Goal: Task Accomplishment & Management: Manage account settings

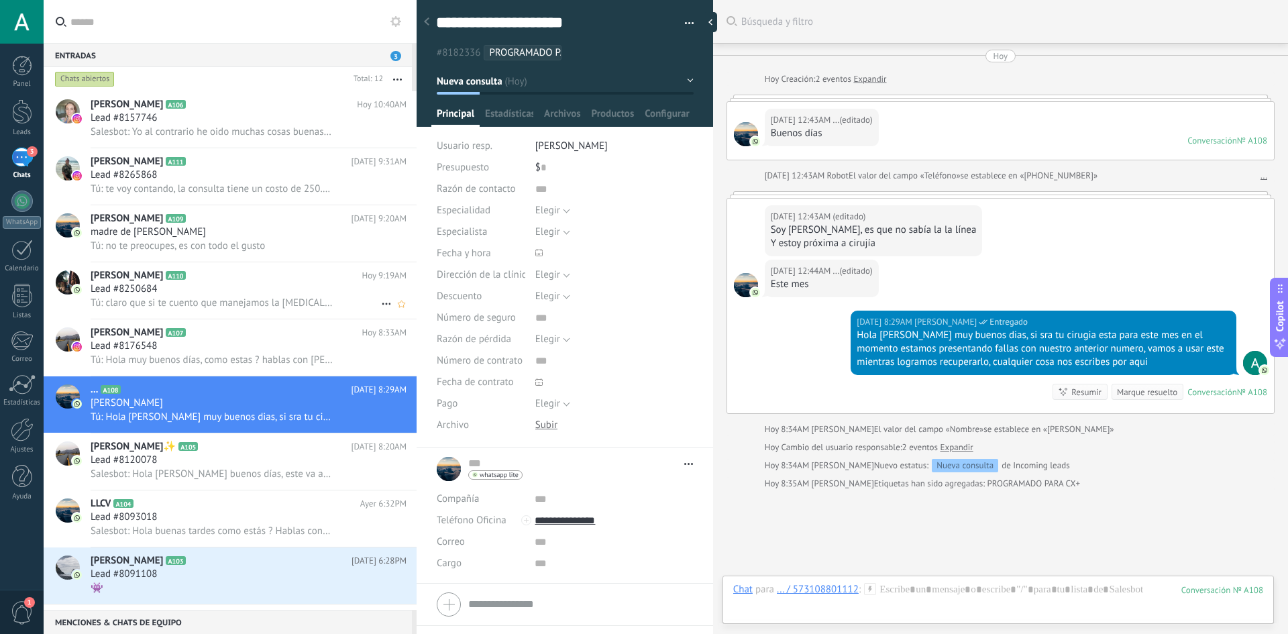
scroll to position [20, 0]
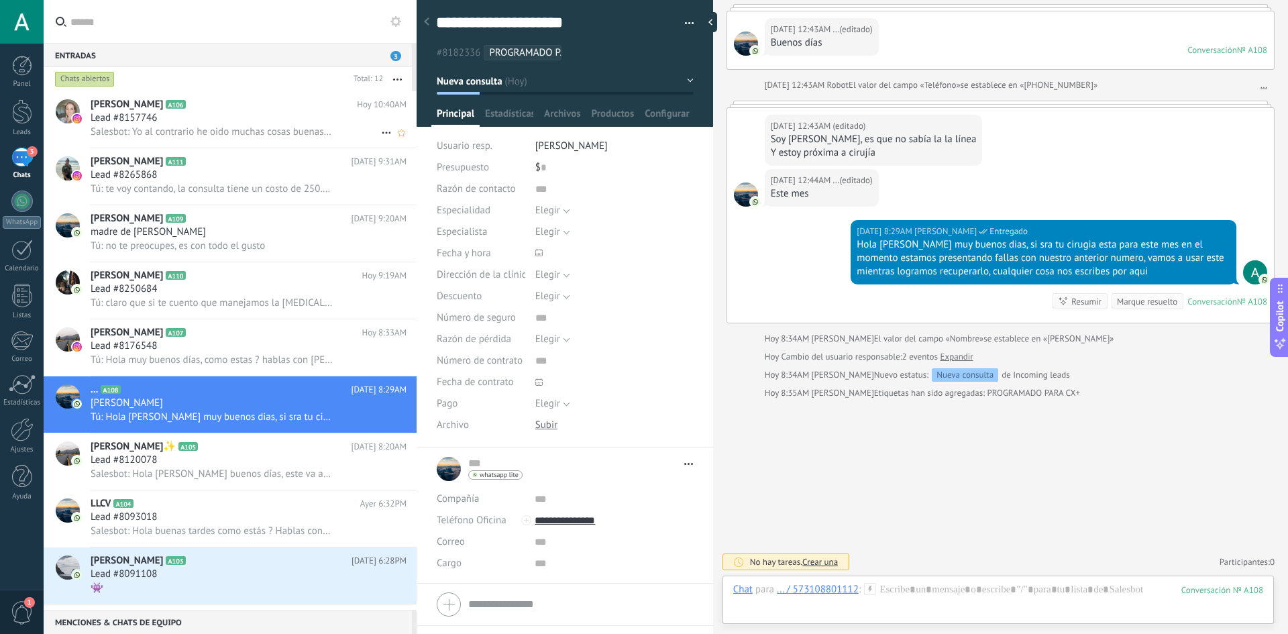
click at [244, 115] on div "Lead #8157746" at bounding box center [249, 117] width 316 height 13
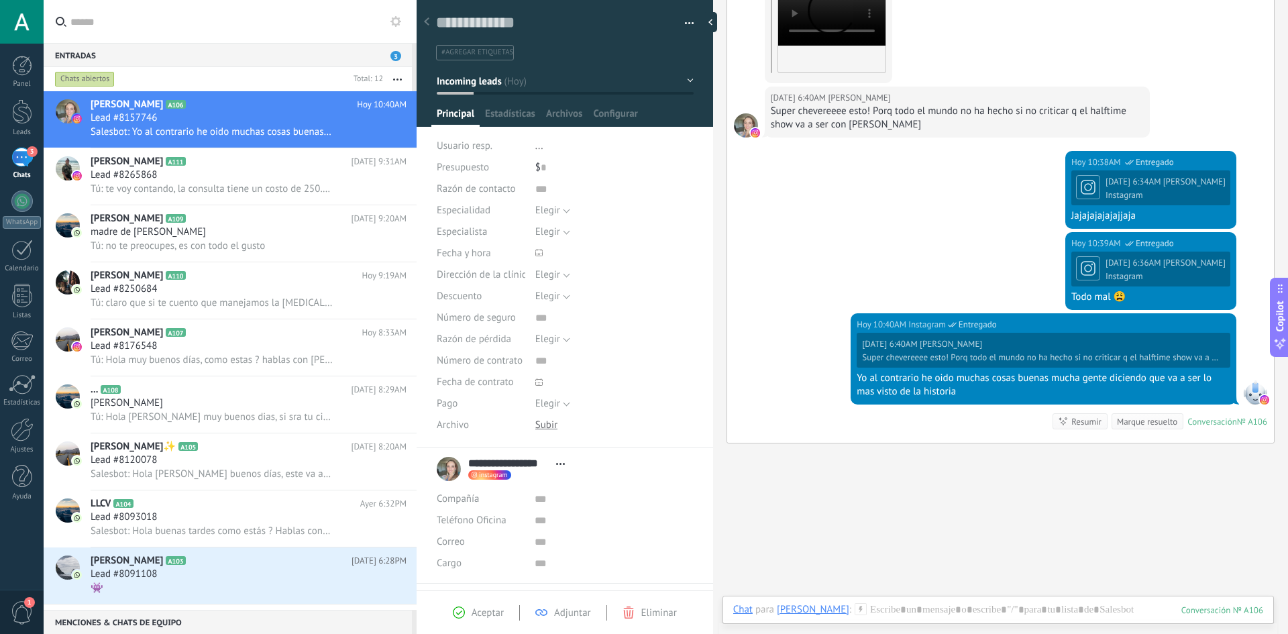
scroll to position [1722, 0]
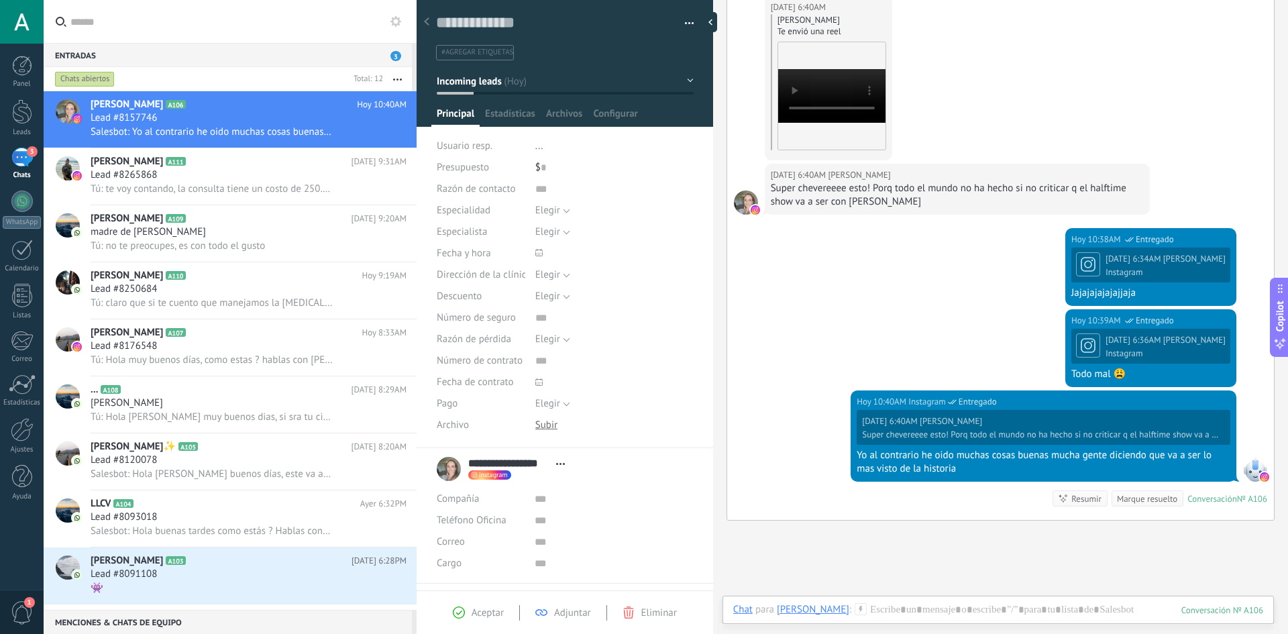
click at [152, 45] on div "Entradas 3" at bounding box center [228, 55] width 368 height 24
click at [167, 12] on input "text" at bounding box center [237, 21] width 335 height 43
click at [900, 247] on div "[DATE] 10:38AM Instagram Entregado [DATE] 6:34AM [PERSON_NAME] Instagram Jajaja…" at bounding box center [1000, 268] width 547 height 81
click at [845, 309] on div "[DATE] 10:38AM Instagram Entregado [DATE] 6:34AM [PERSON_NAME] Instagram Jajaja…" at bounding box center [1000, 268] width 547 height 81
click at [136, 162] on span "[PERSON_NAME]" at bounding box center [127, 161] width 72 height 13
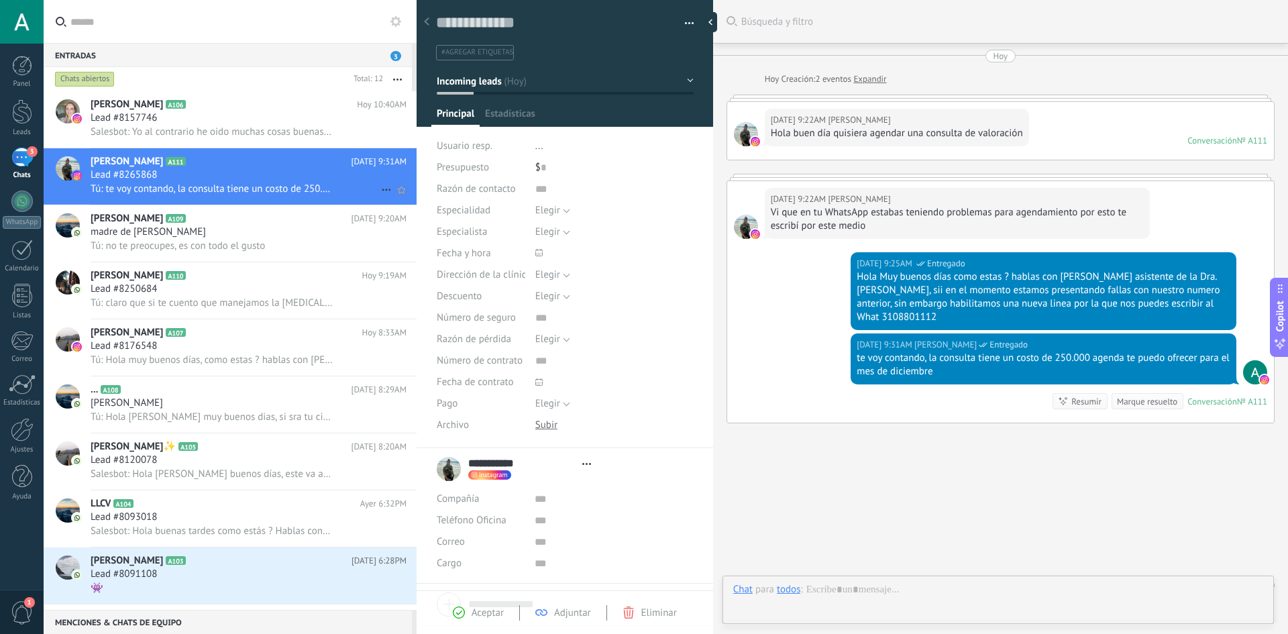
type textarea "**********"
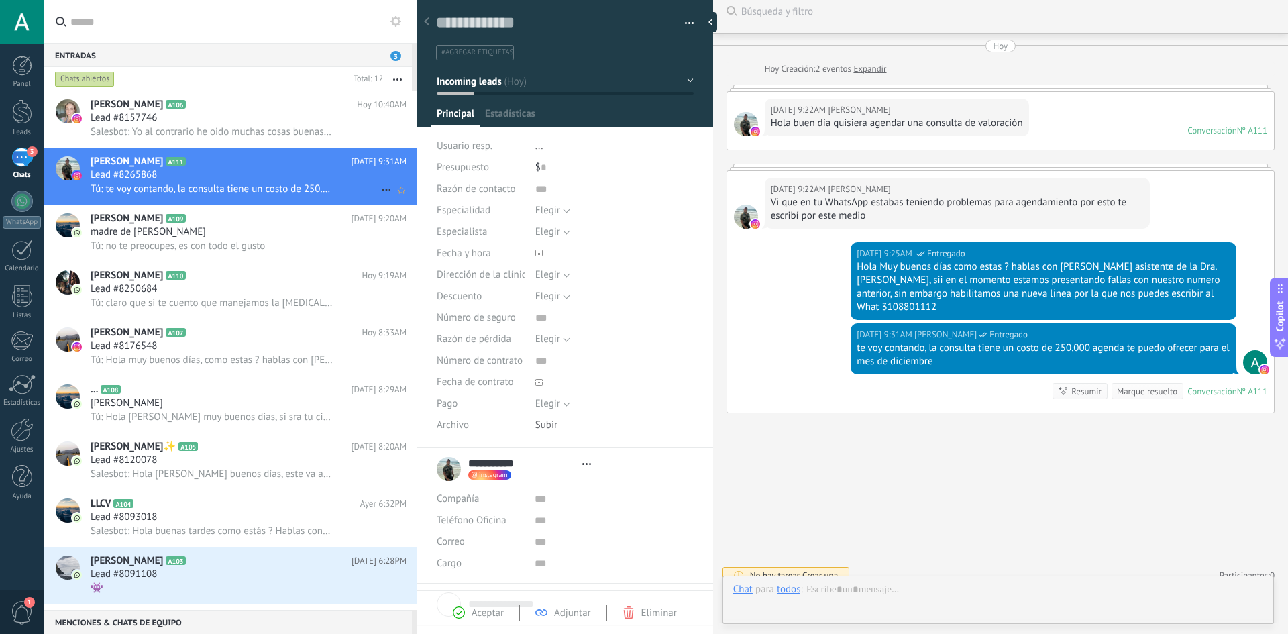
scroll to position [20, 0]
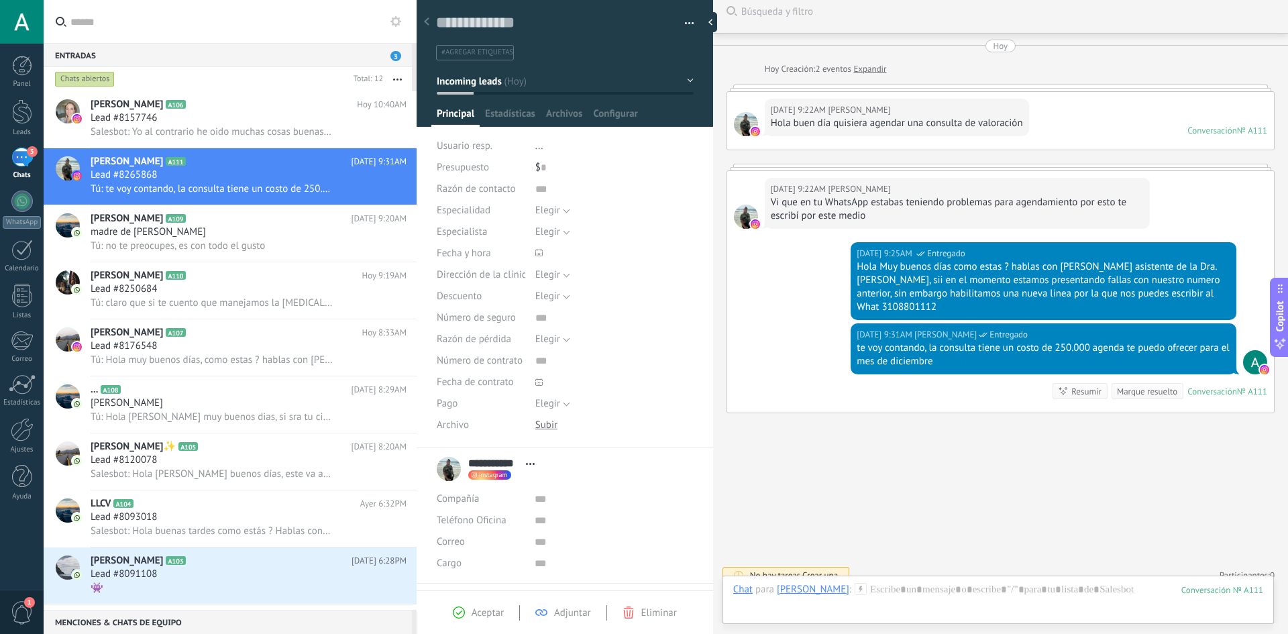
click at [392, 58] on span "3" at bounding box center [395, 56] width 11 height 10
click at [254, 235] on div "madre de [PERSON_NAME]" at bounding box center [249, 231] width 316 height 13
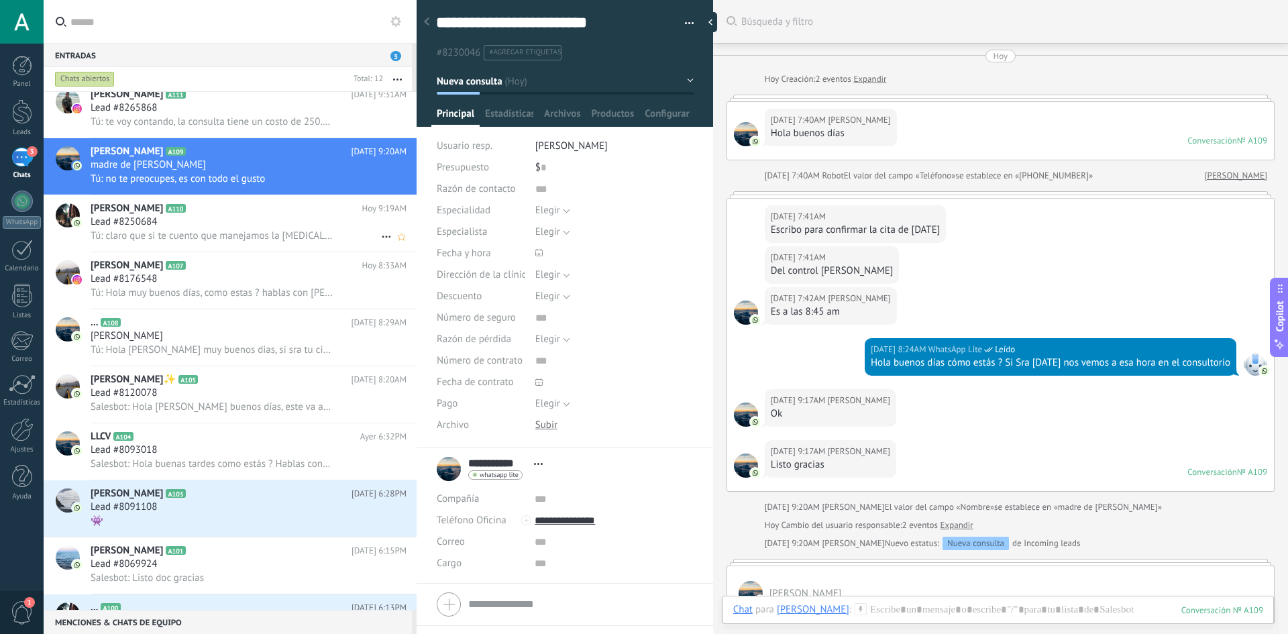
scroll to position [166, 0]
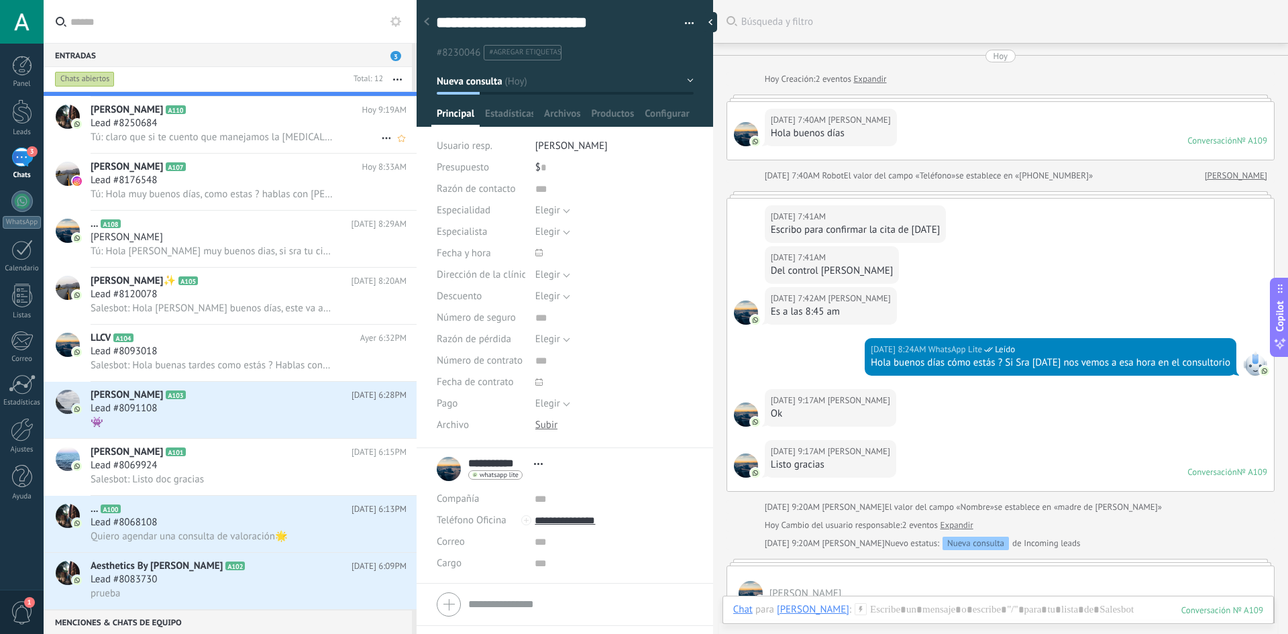
click at [242, 142] on span "Tú: claro que si te cuento que manejamos la [MEDICAL_DATA] ultrasónica que es u…" at bounding box center [212, 137] width 242 height 13
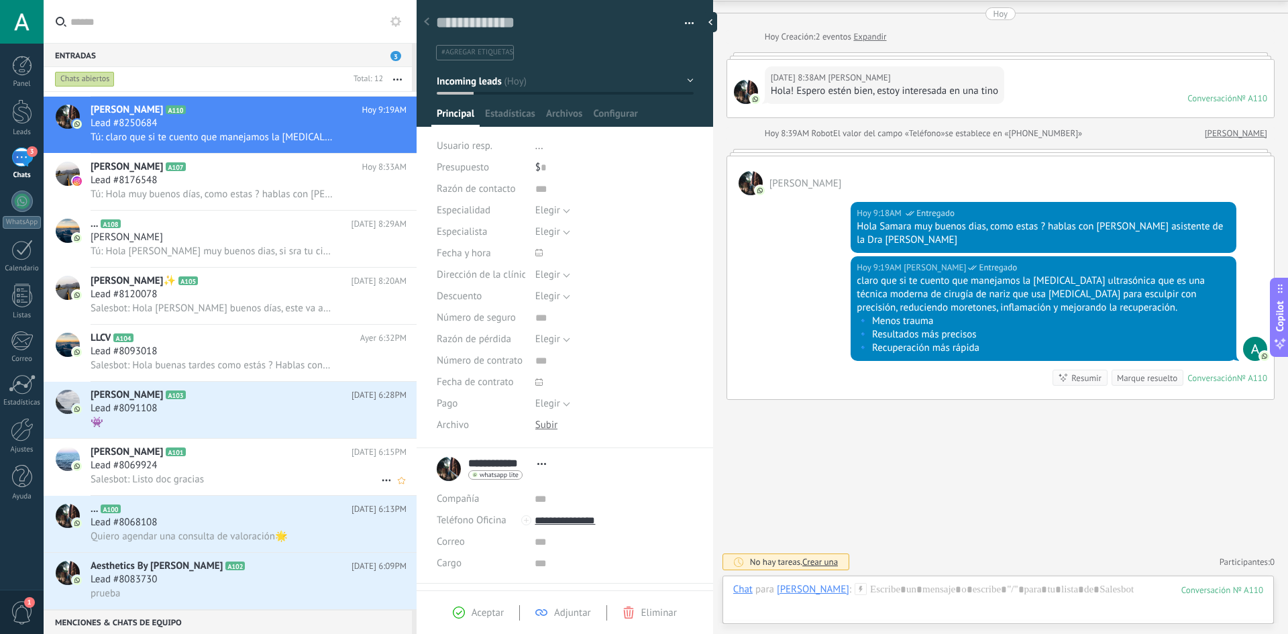
scroll to position [166, 0]
click at [275, 429] on div "👾" at bounding box center [249, 422] width 316 height 14
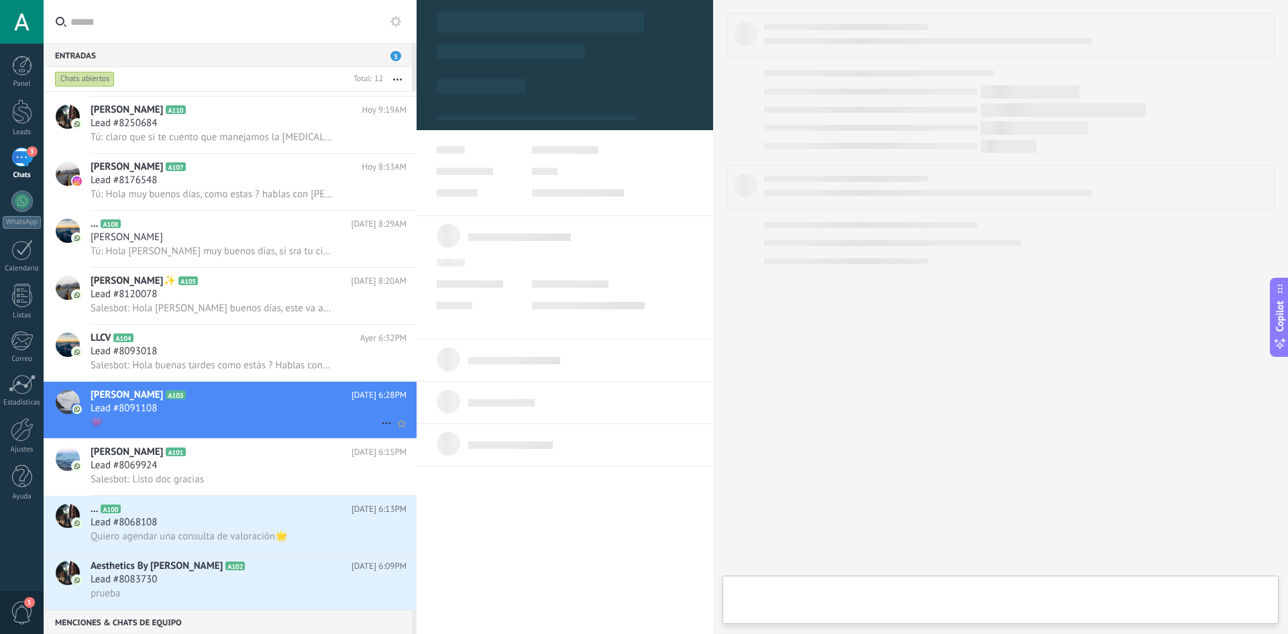
type textarea "**********"
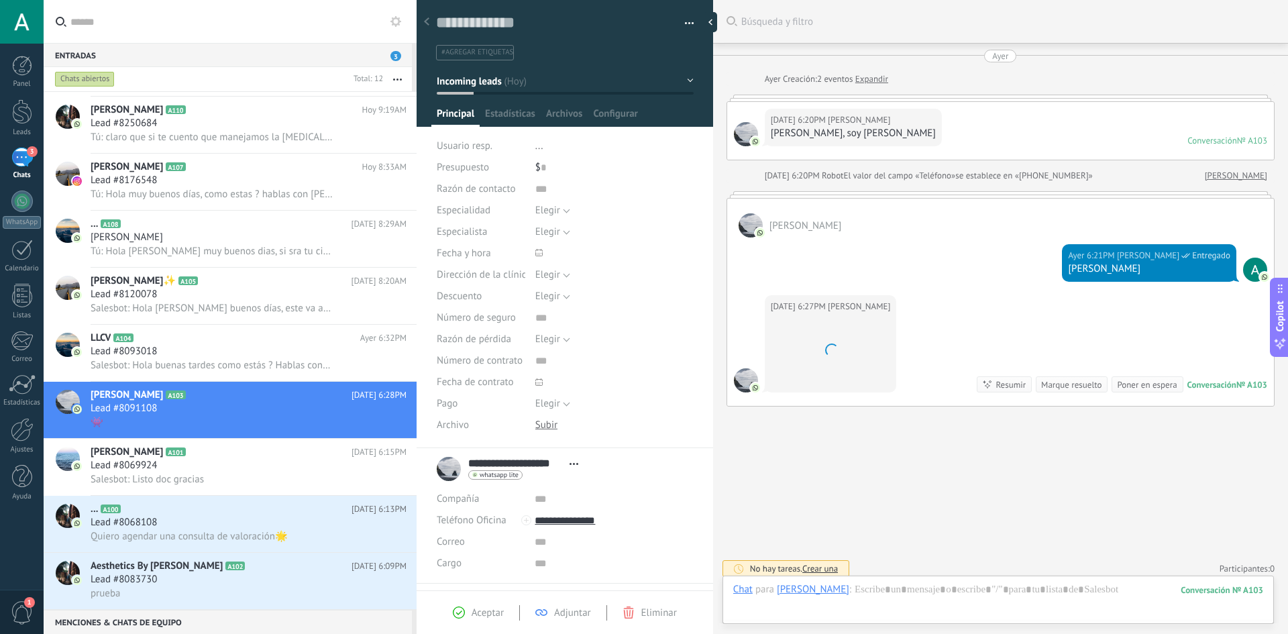
scroll to position [7, 0]
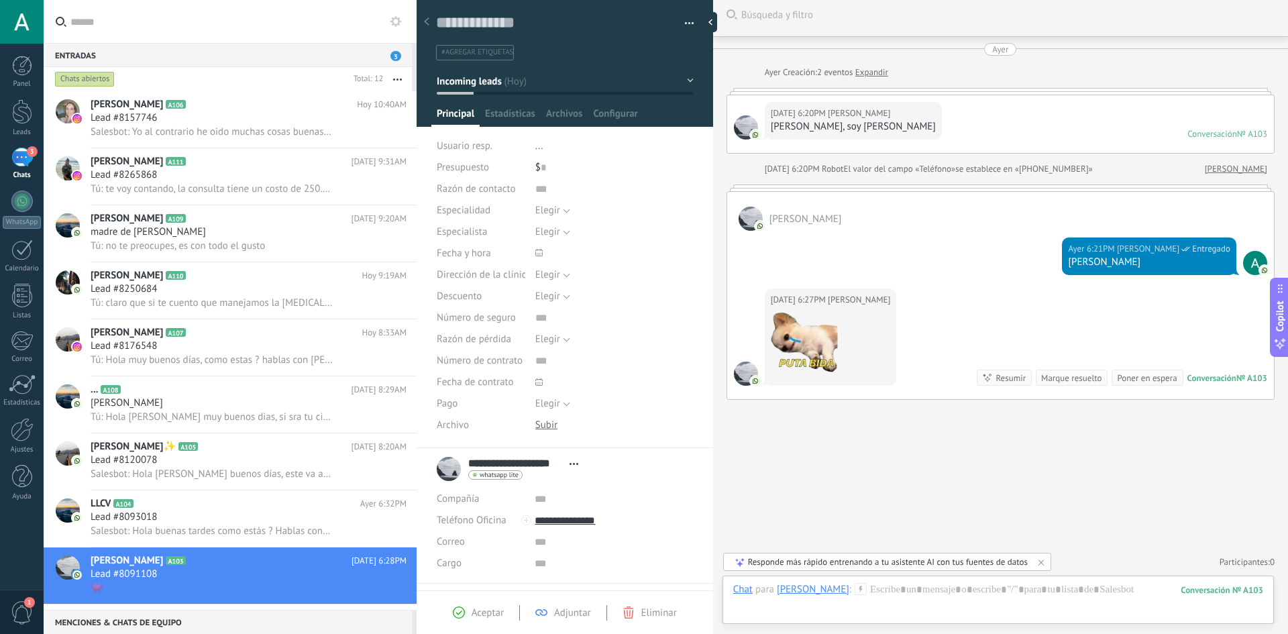
click at [23, 152] on div "3" at bounding box center [21, 157] width 21 height 19
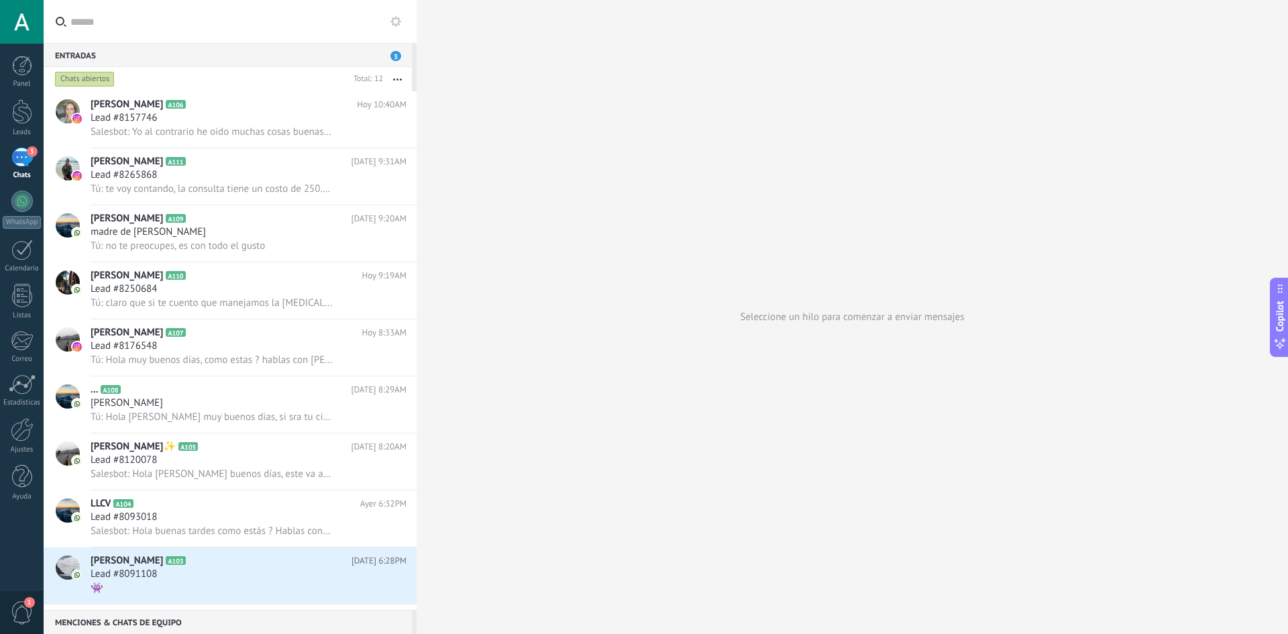
click at [393, 57] on span "3" at bounding box center [395, 56] width 11 height 10
